Goal: Obtain resource: Obtain resource

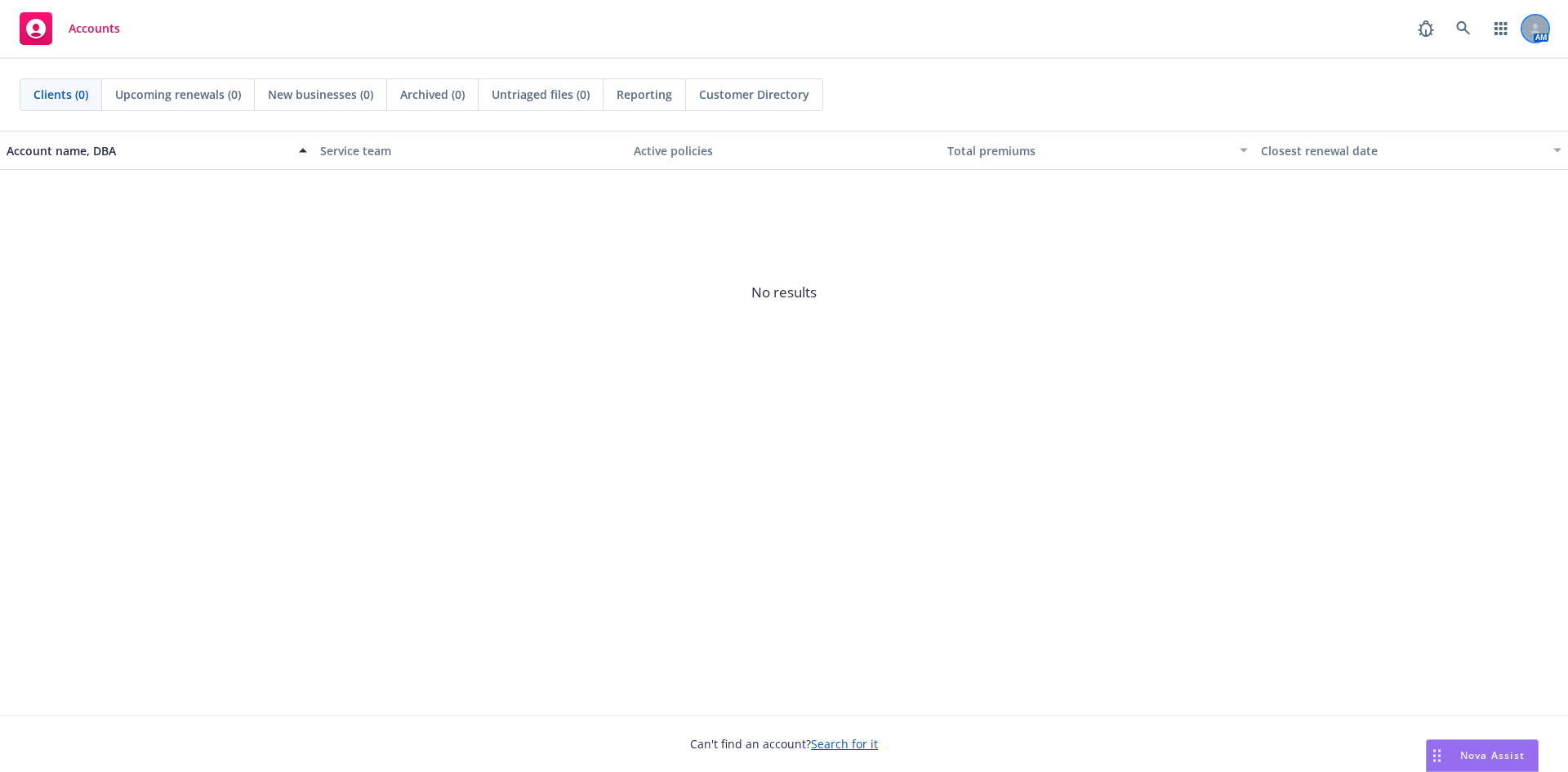
click at [1541, 34] on div at bounding box center [1535, 29] width 26 height 26
click at [1457, 24] on icon at bounding box center [1463, 28] width 15 height 15
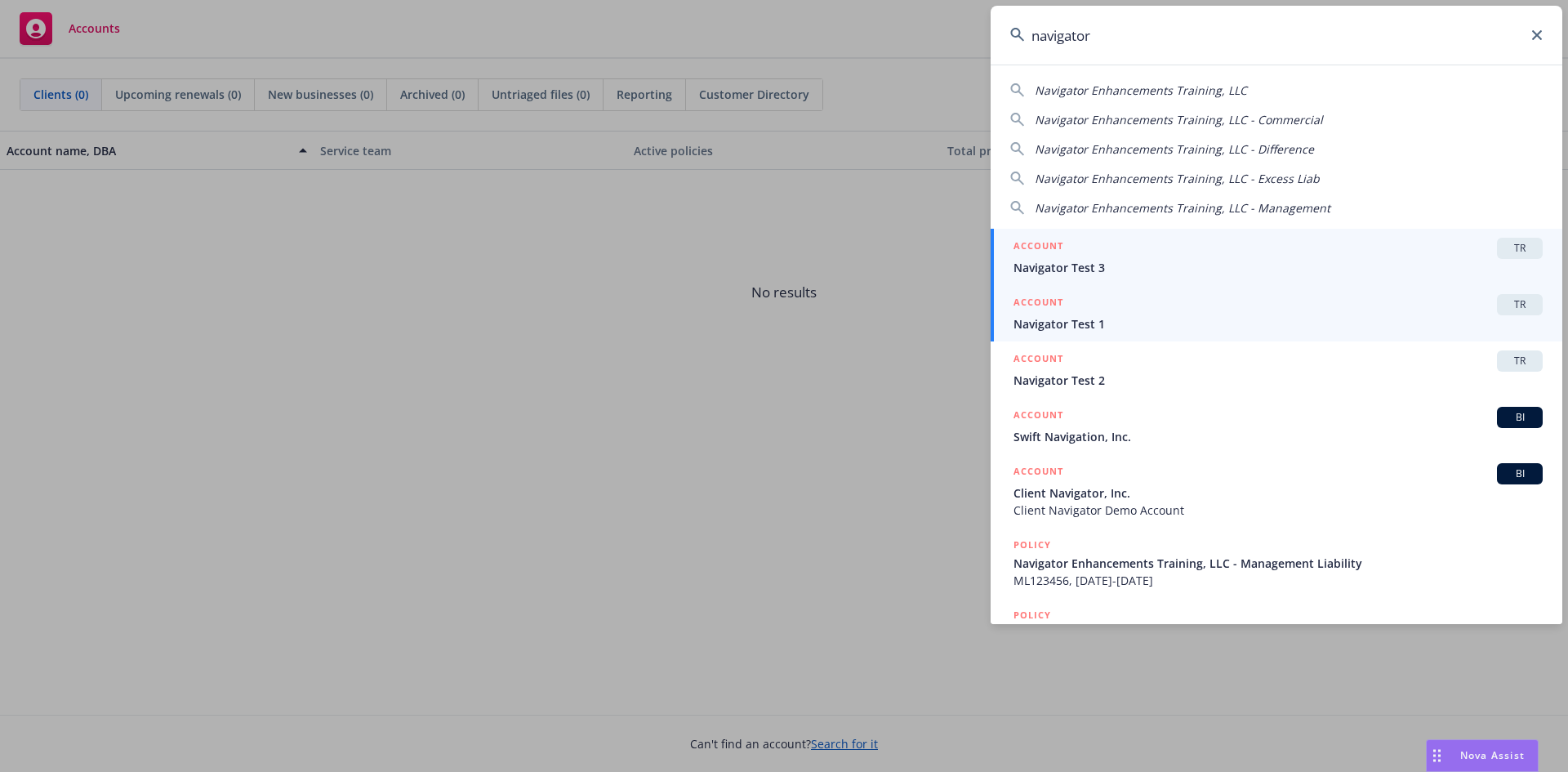
type input "navigator"
click at [1277, 318] on span "Navigator Test 1" at bounding box center [1278, 323] width 530 height 17
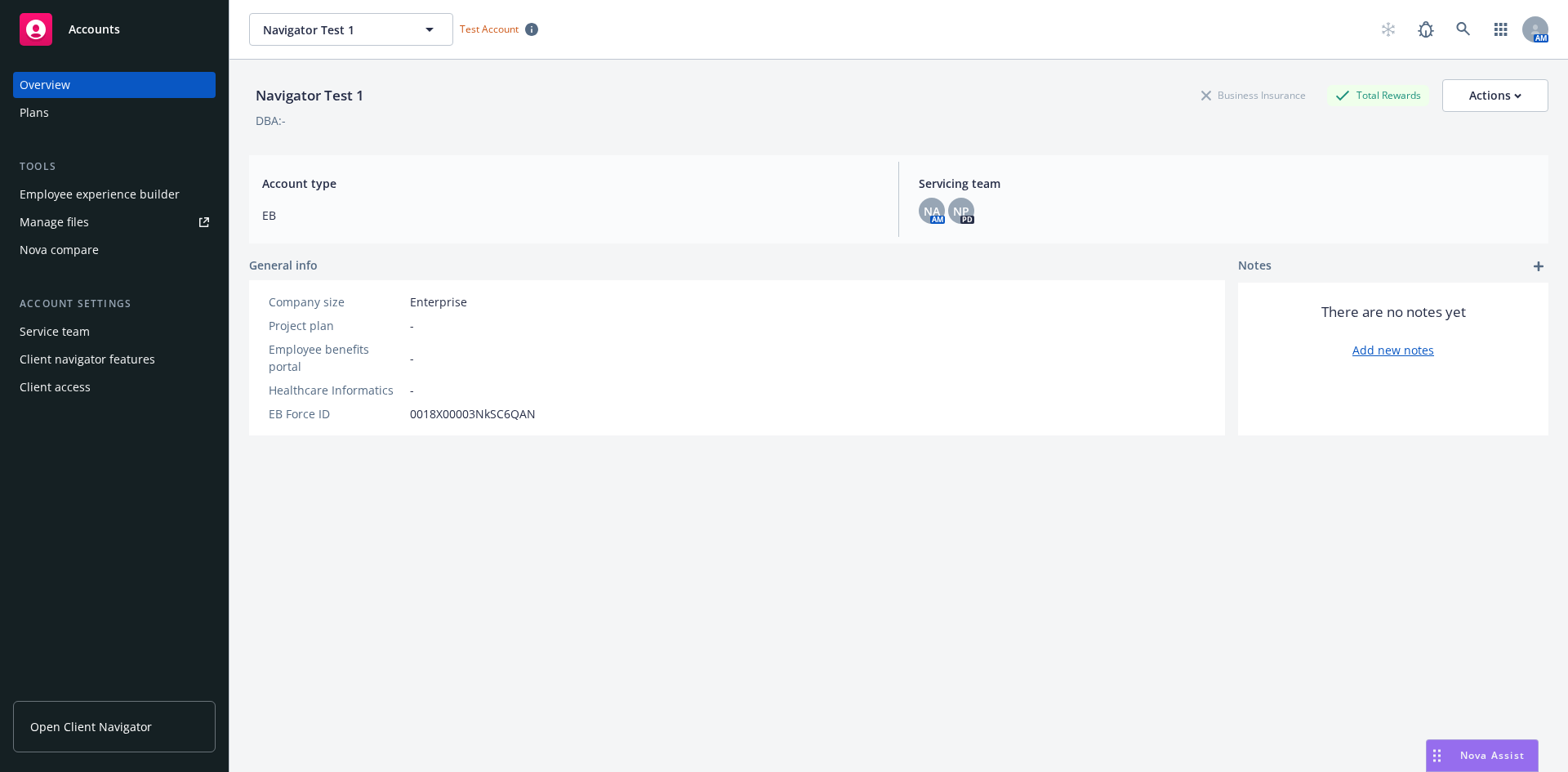
click at [95, 109] on div "Plans" at bounding box center [115, 113] width 190 height 26
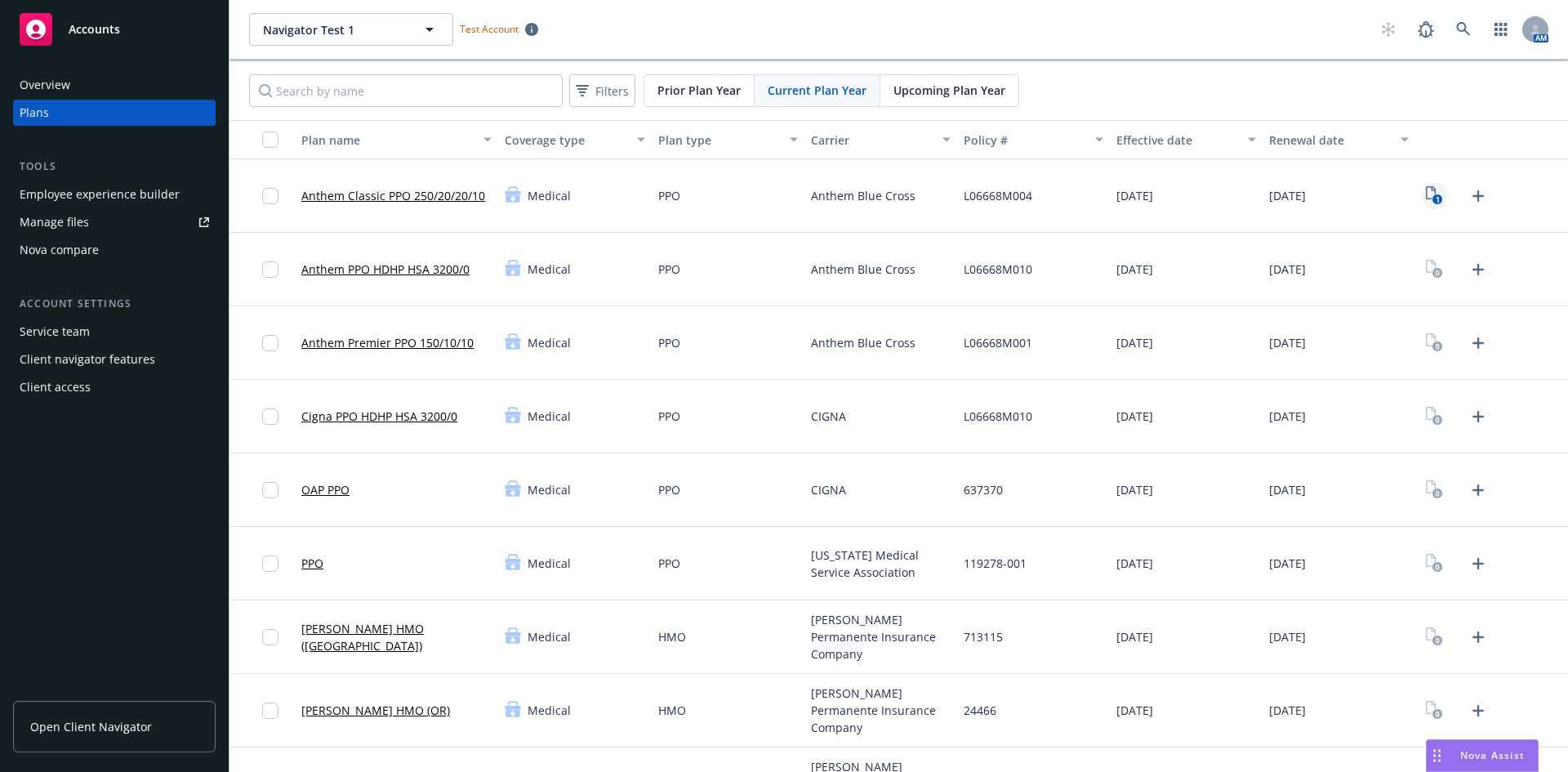
click at [1426, 188] on icon "1" at bounding box center [1434, 195] width 17 height 19
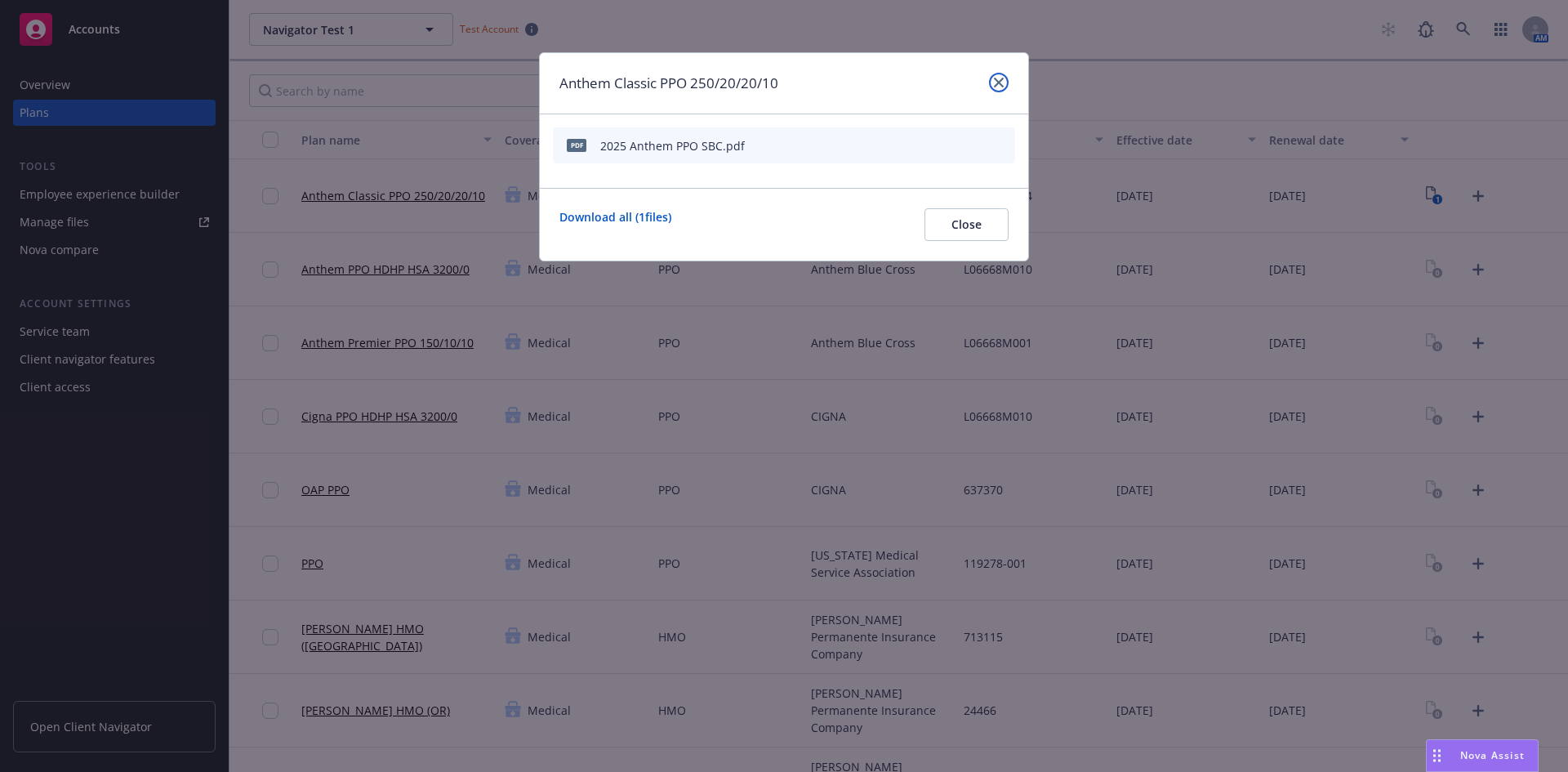
click at [998, 81] on icon "close" at bounding box center [998, 83] width 10 height 10
